Goal: Transaction & Acquisition: Download file/media

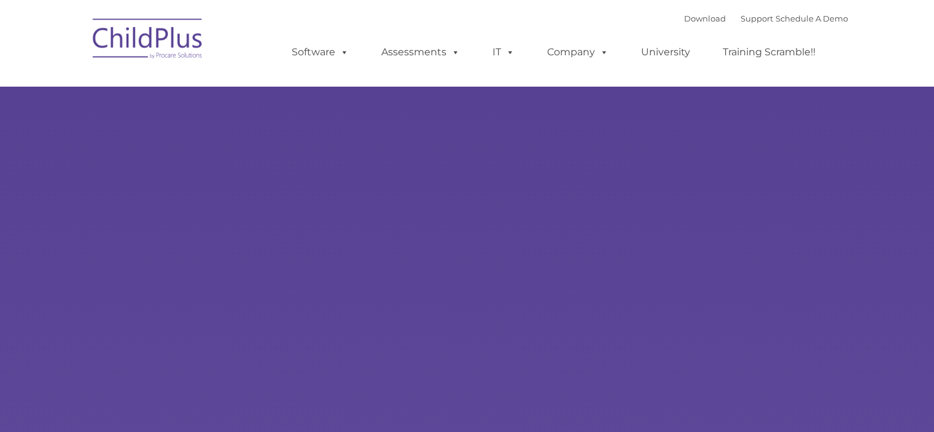
select select "MEDIUM"
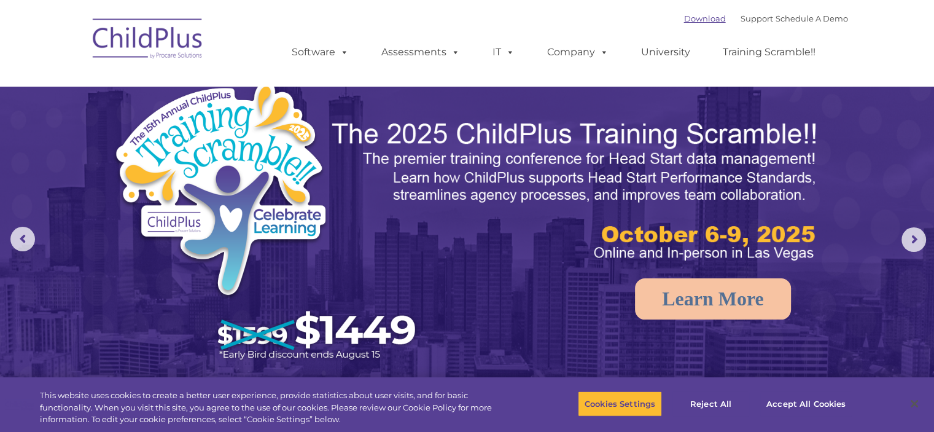
click at [684, 14] on link "Download" at bounding box center [705, 19] width 42 height 10
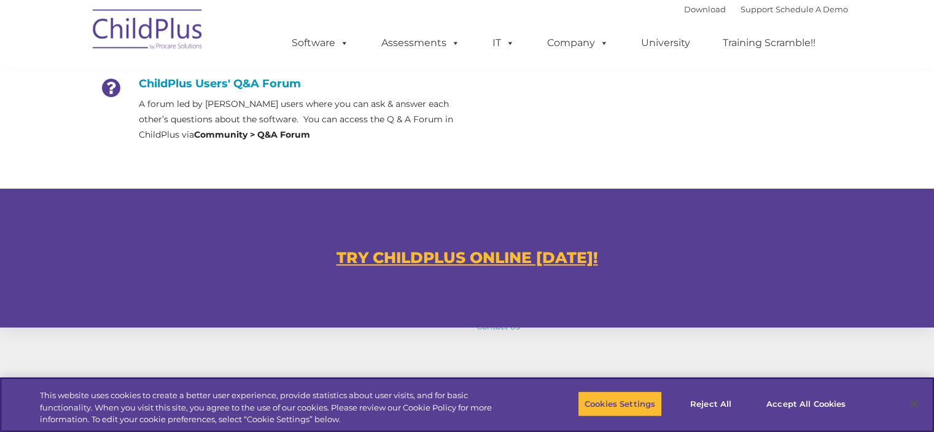
scroll to position [777, 0]
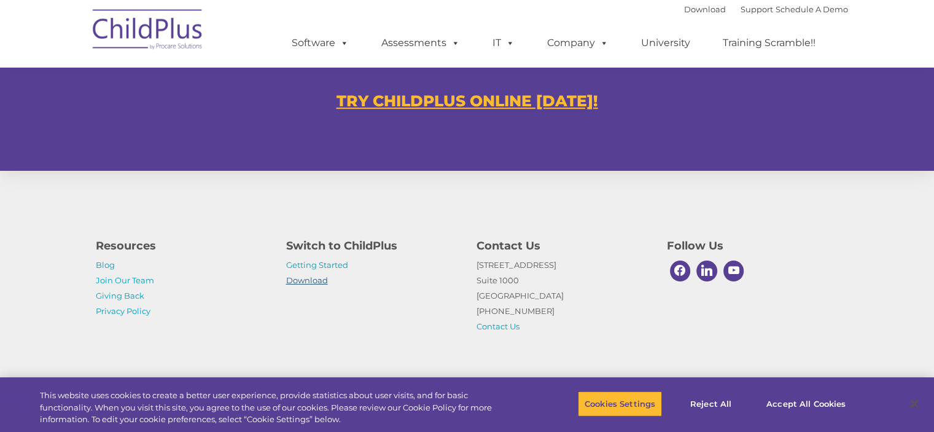
click at [311, 281] on link "Download" at bounding box center [307, 280] width 42 height 10
